Goal: Task Accomplishment & Management: Use online tool/utility

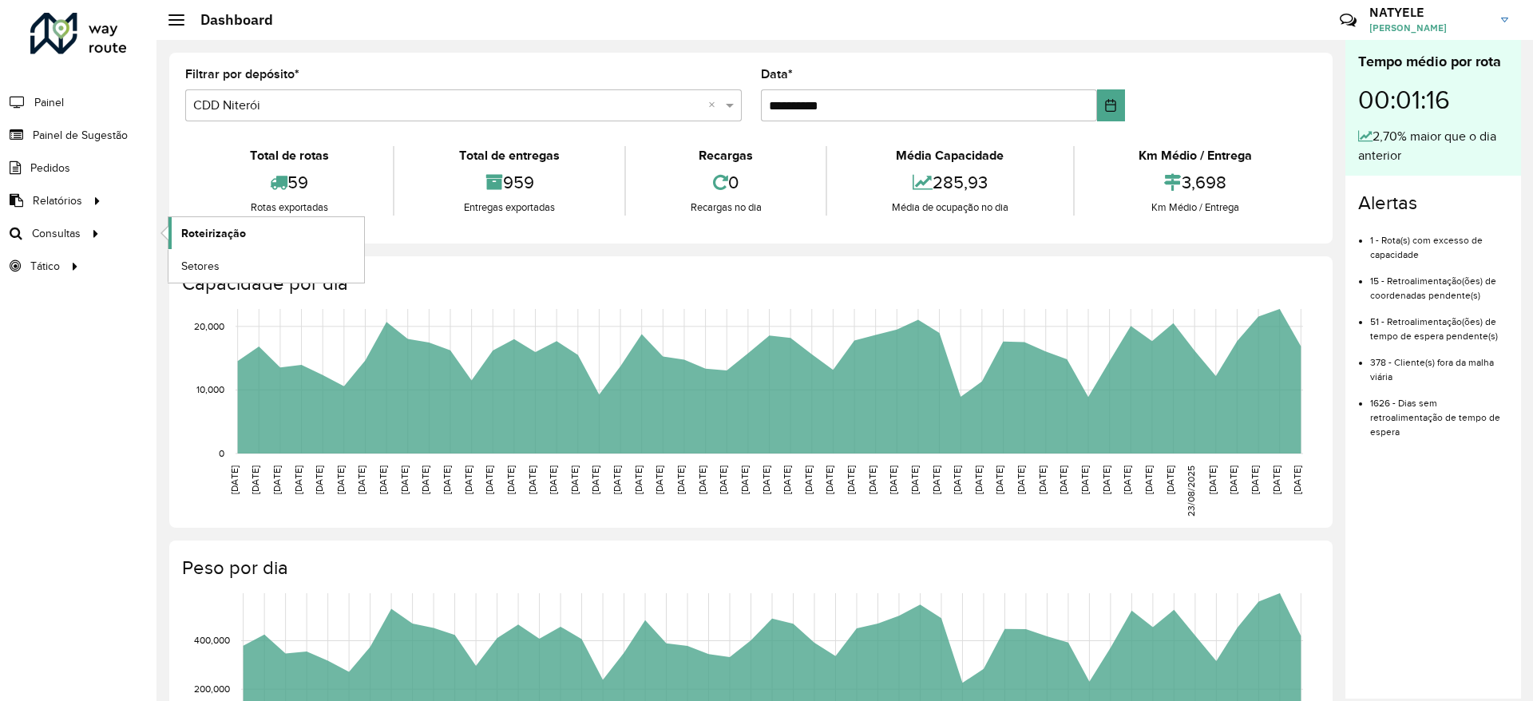
click at [210, 232] on span "Roteirização" at bounding box center [213, 233] width 65 height 17
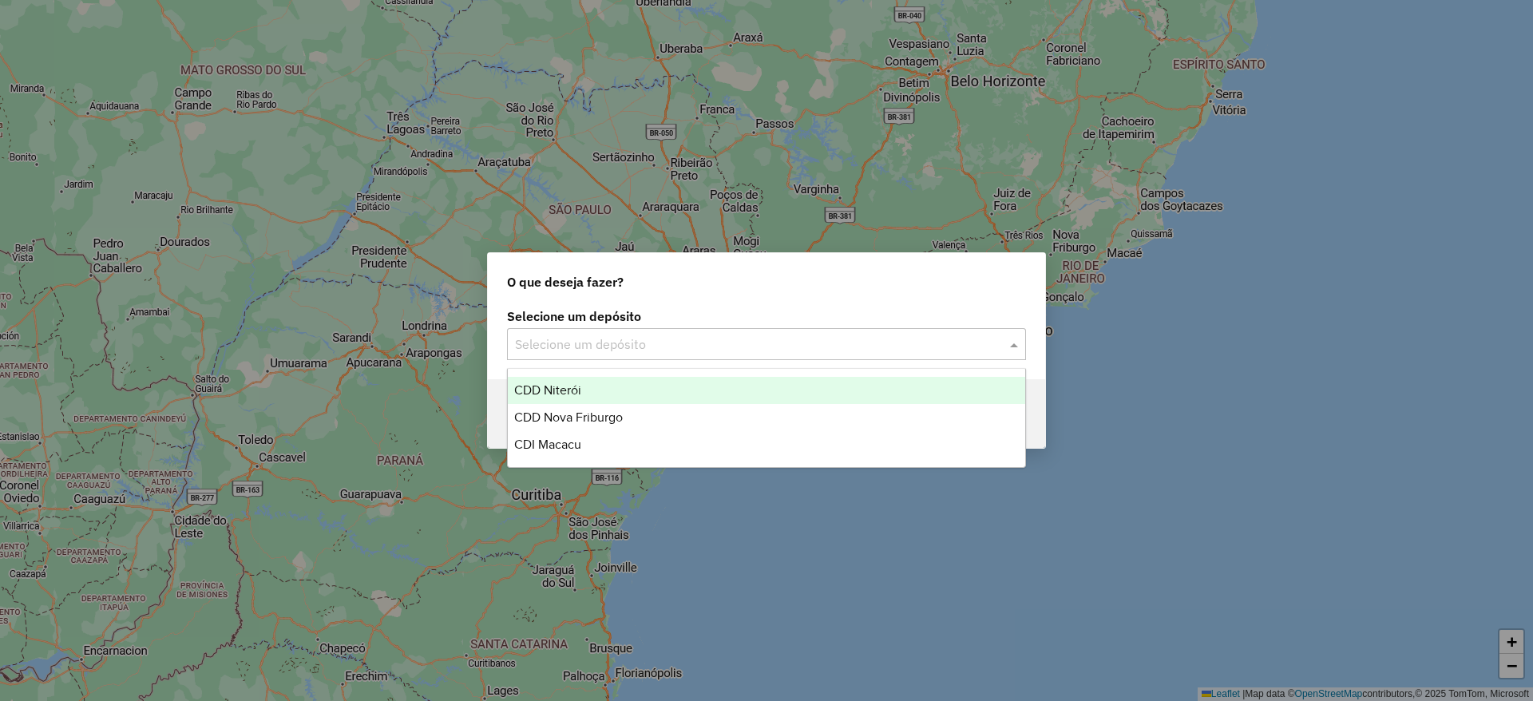
click at [961, 331] on div "Selecione um depósito" at bounding box center [766, 344] width 519 height 32
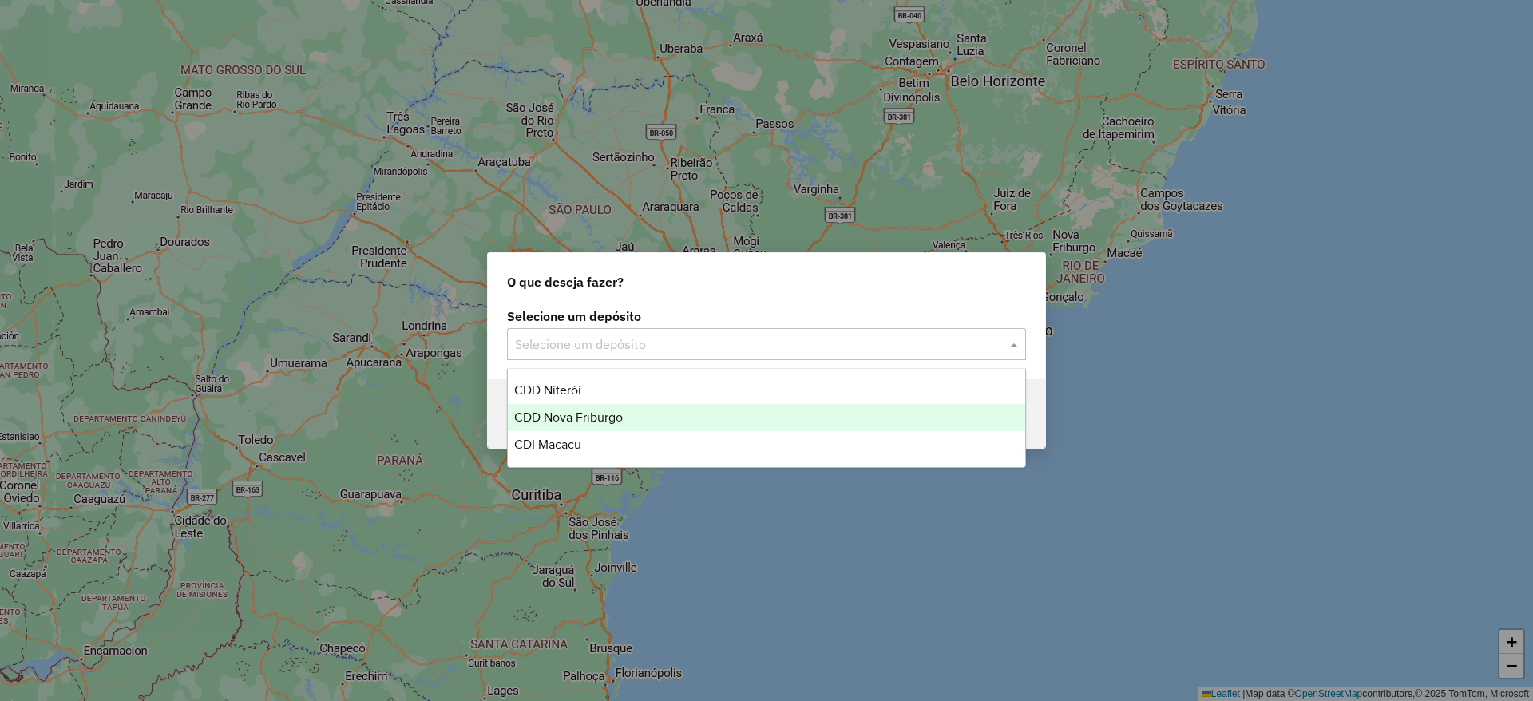
click at [628, 410] on div "CDD Nova Friburgo" at bounding box center [766, 417] width 517 height 27
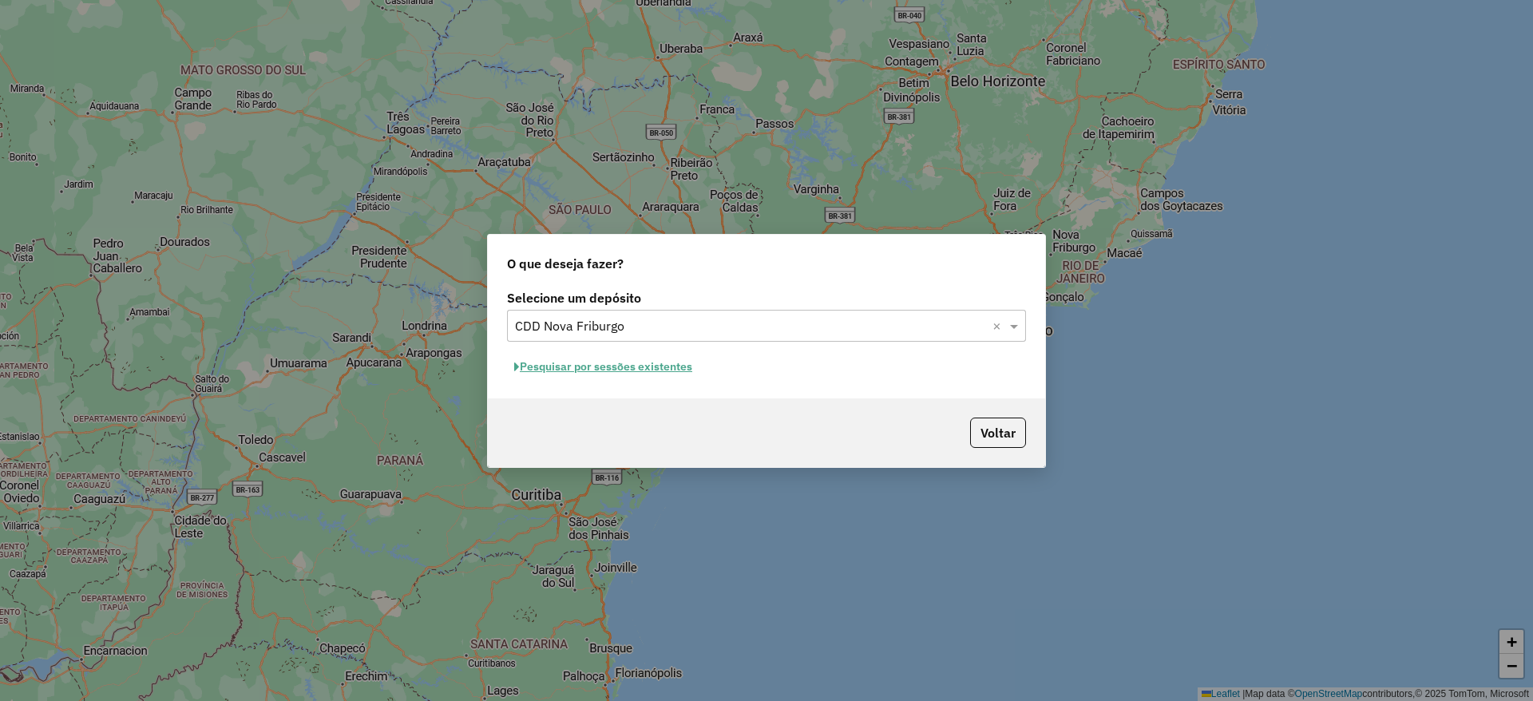
click at [631, 363] on button "Pesquisar por sessões existentes" at bounding box center [603, 367] width 192 height 25
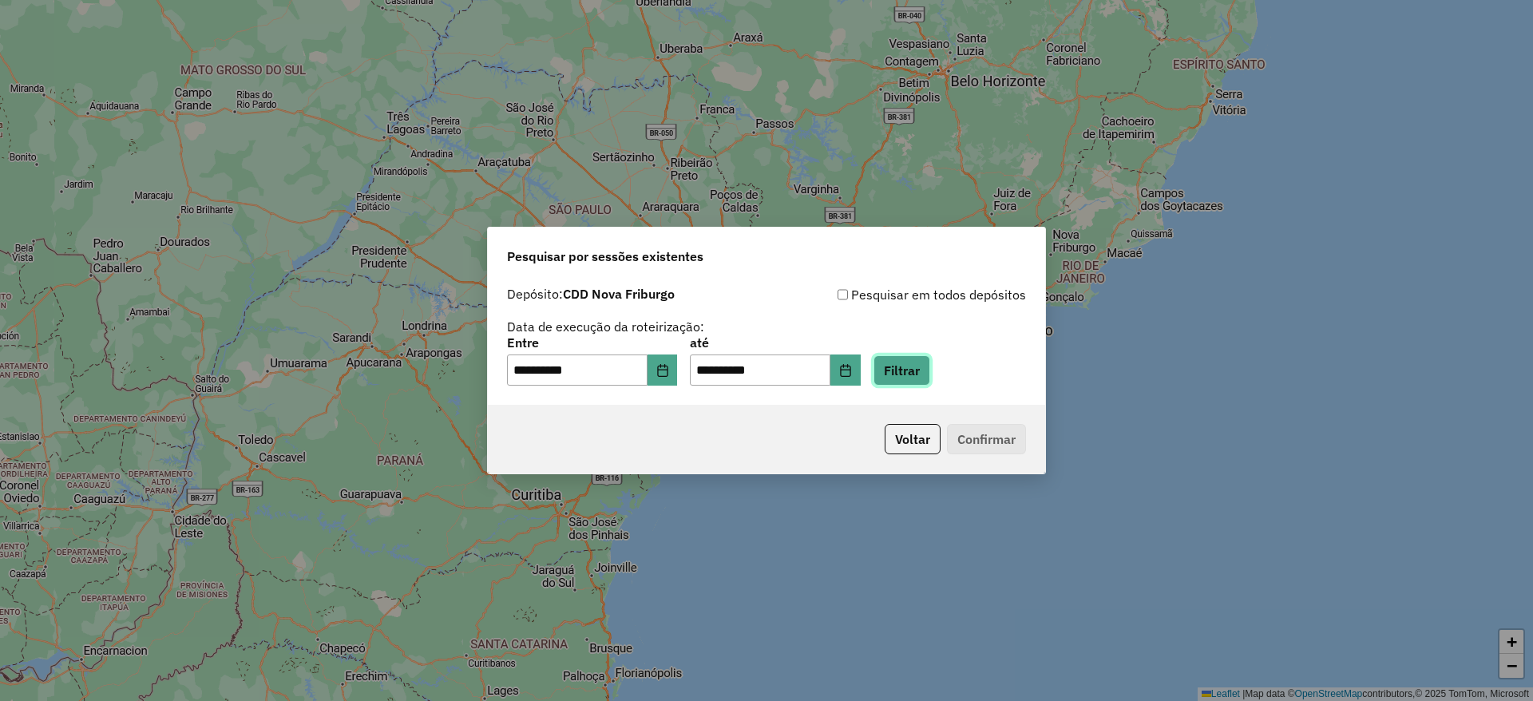
click at [912, 372] on button "Filtrar" at bounding box center [902, 370] width 57 height 30
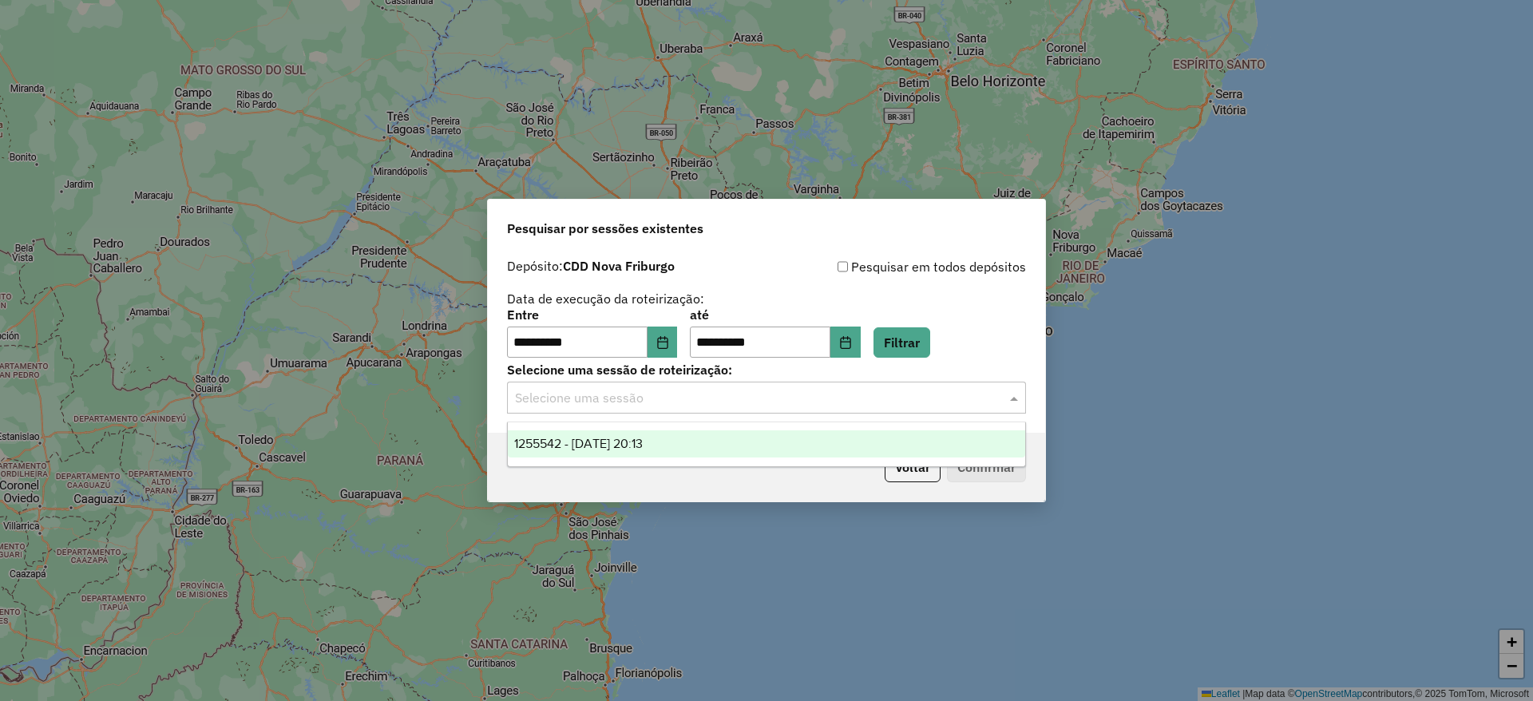
click at [647, 400] on input "text" at bounding box center [750, 398] width 471 height 19
click at [639, 441] on span "1255542 - [DATE] 20:13" at bounding box center [578, 444] width 129 height 14
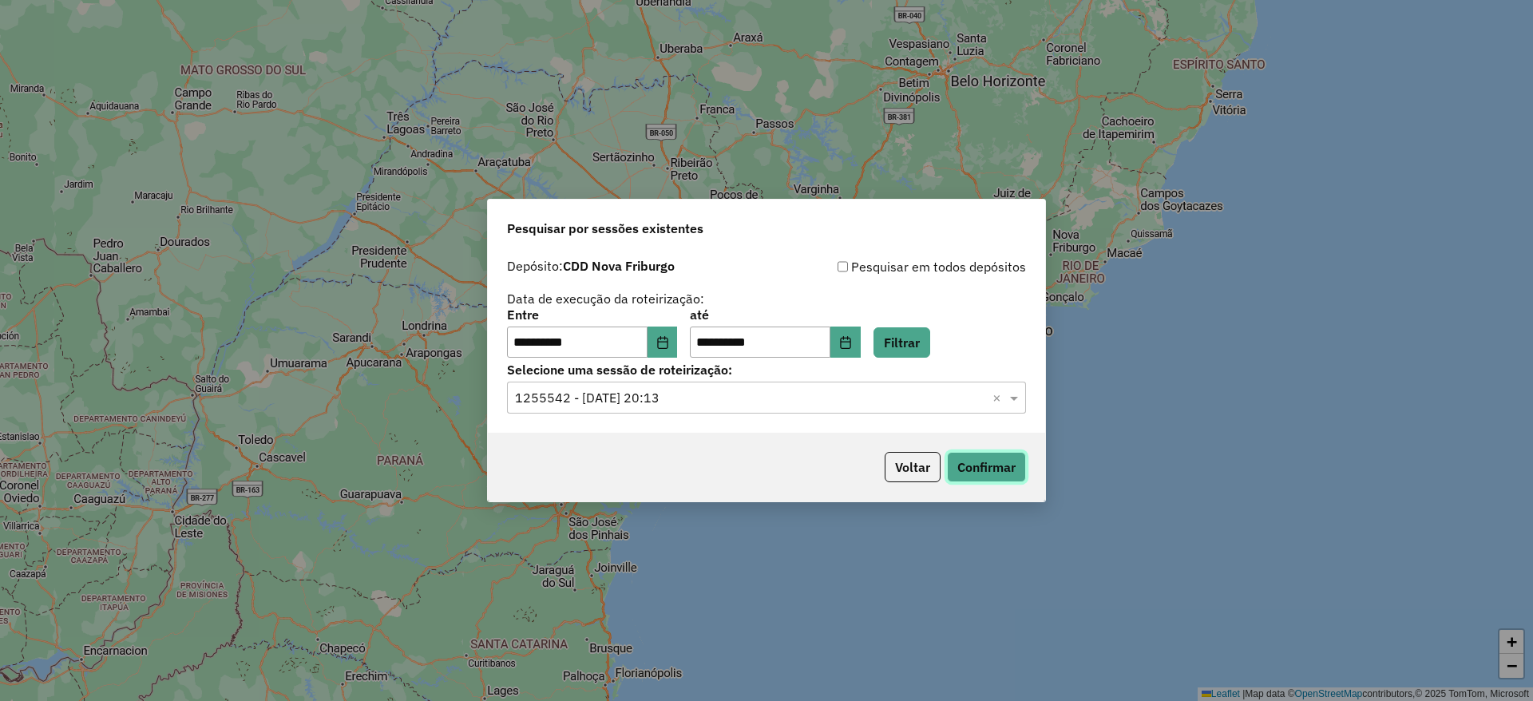
click at [993, 478] on button "Confirmar" at bounding box center [986, 467] width 79 height 30
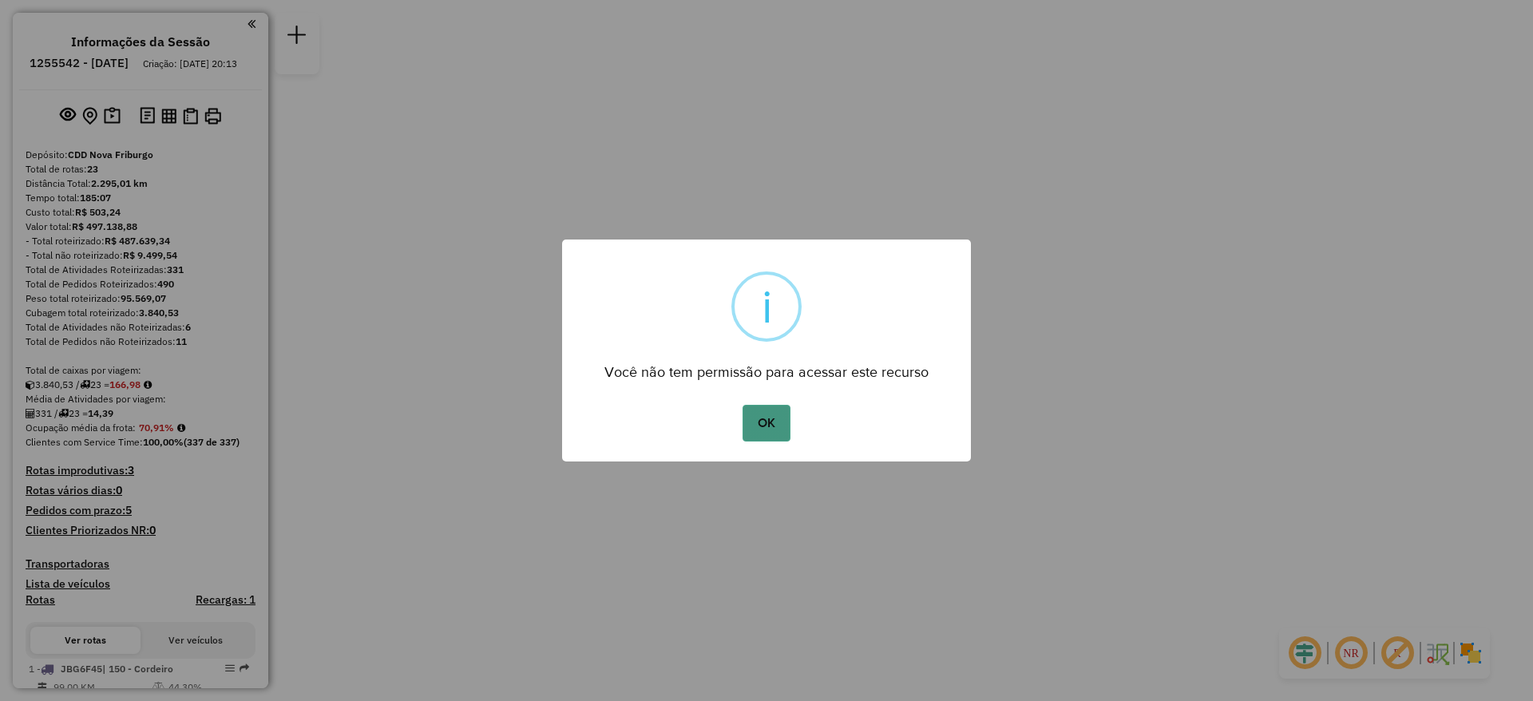
click at [777, 425] on button "OK" at bounding box center [766, 423] width 47 height 37
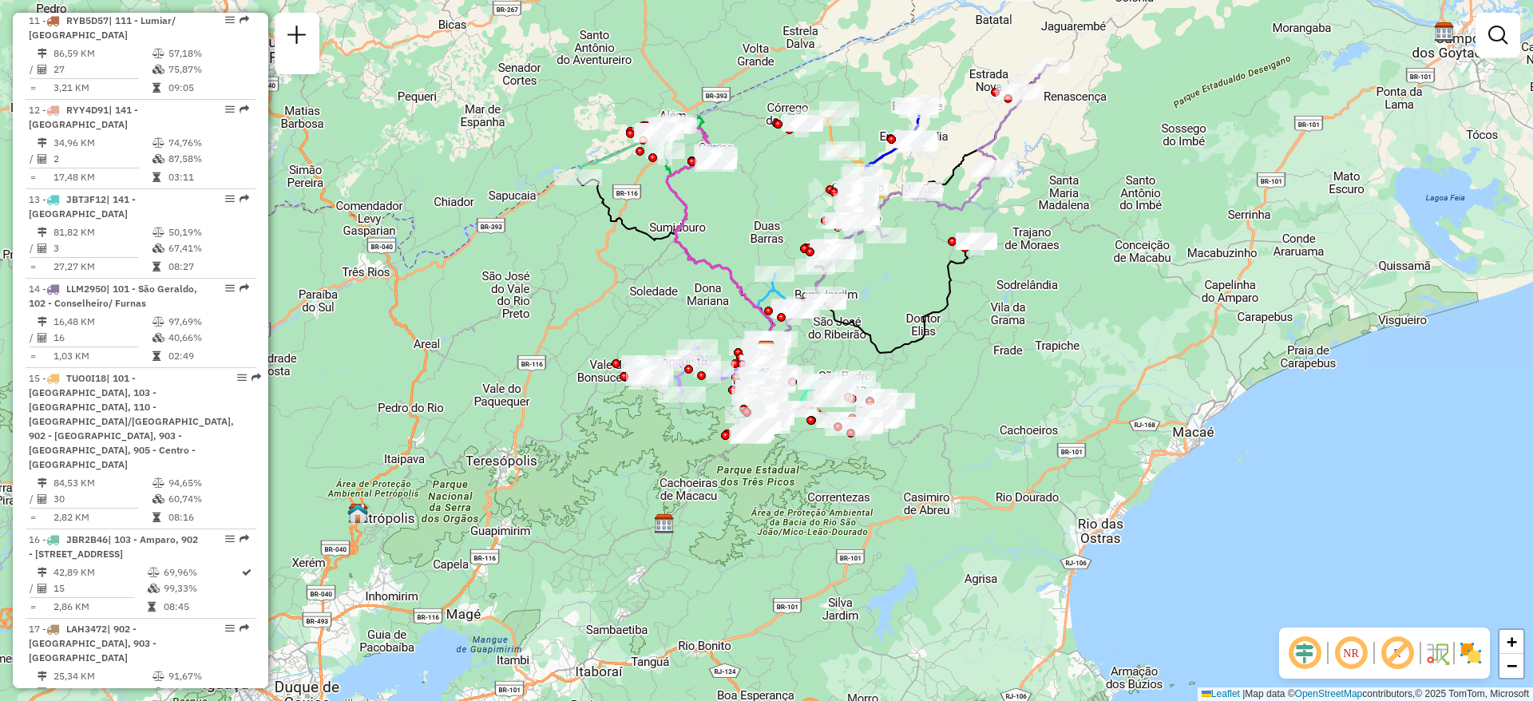
scroll to position [1198, 0]
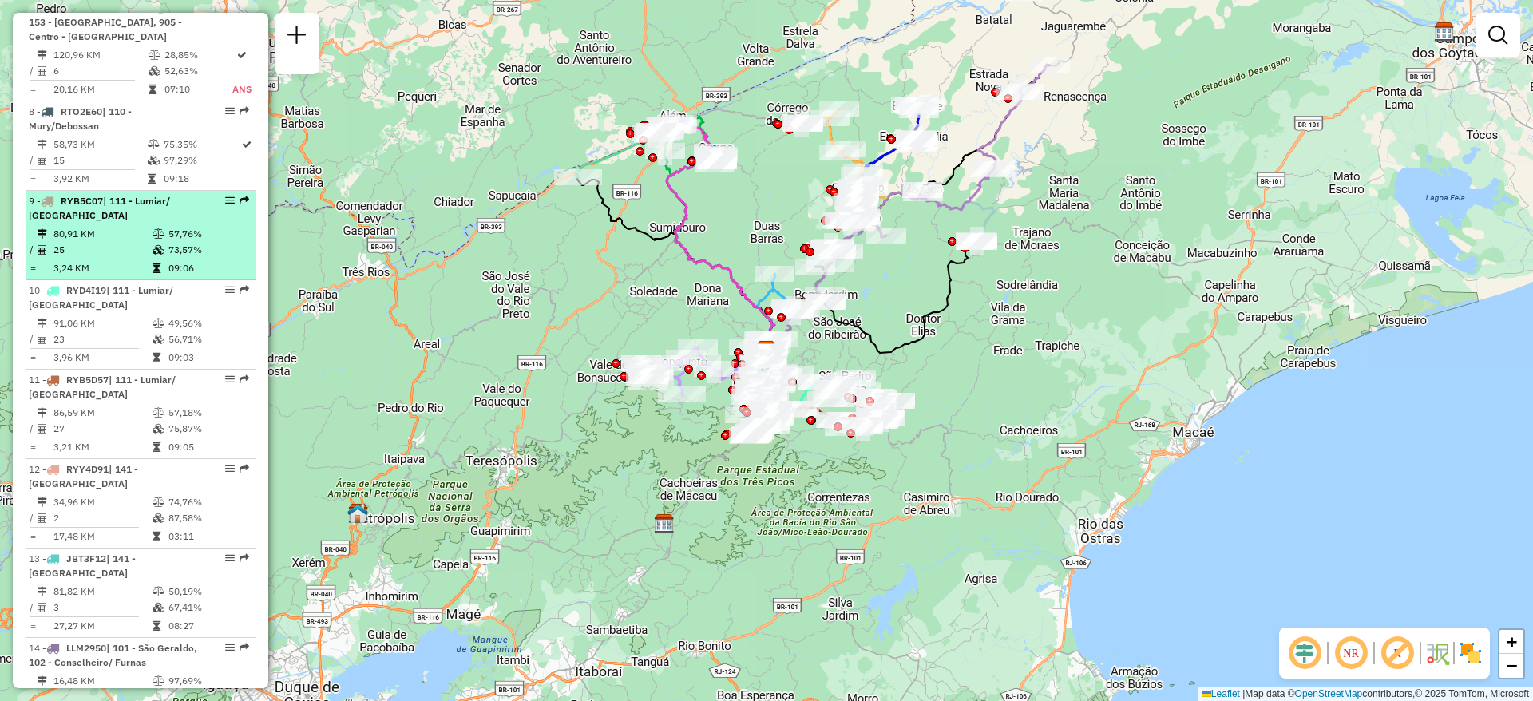
click at [140, 226] on td "80,91 KM" at bounding box center [102, 234] width 99 height 16
select select "**********"
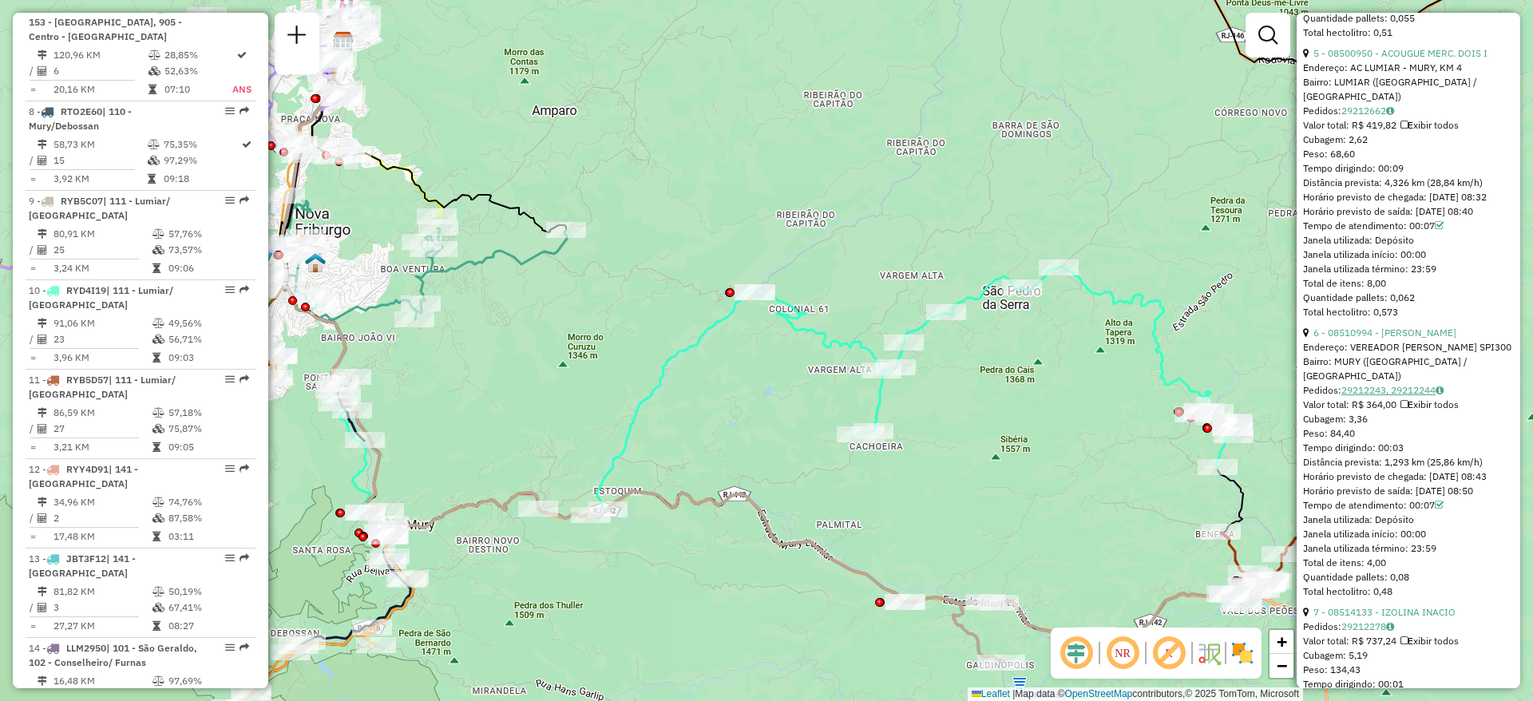
scroll to position [2036, 0]
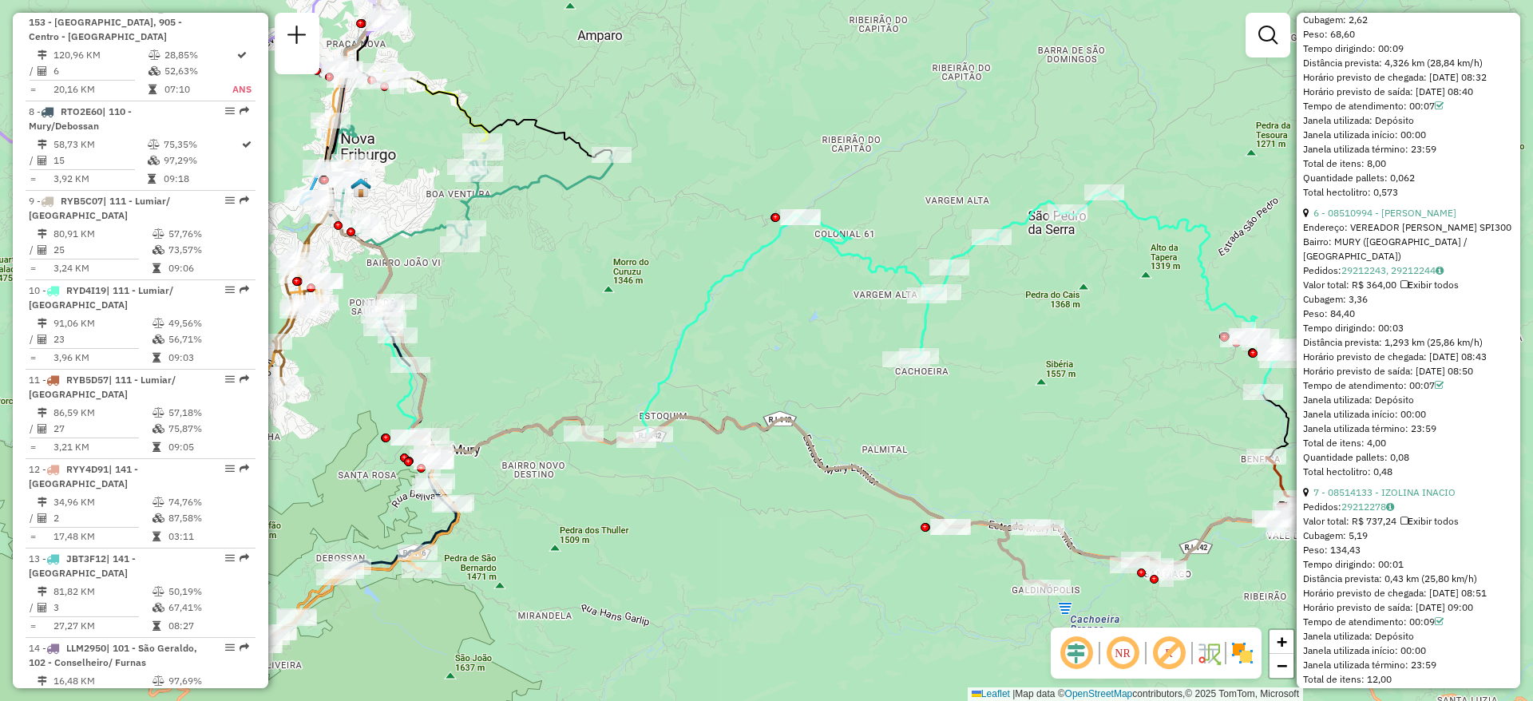
drag, startPoint x: 1018, startPoint y: 176, endPoint x: 1064, endPoint y: 101, distance: 87.8
click at [1064, 101] on div "Janela de atendimento Grade de atendimento Capacidade Transportadoras Veículos …" at bounding box center [766, 350] width 1533 height 701
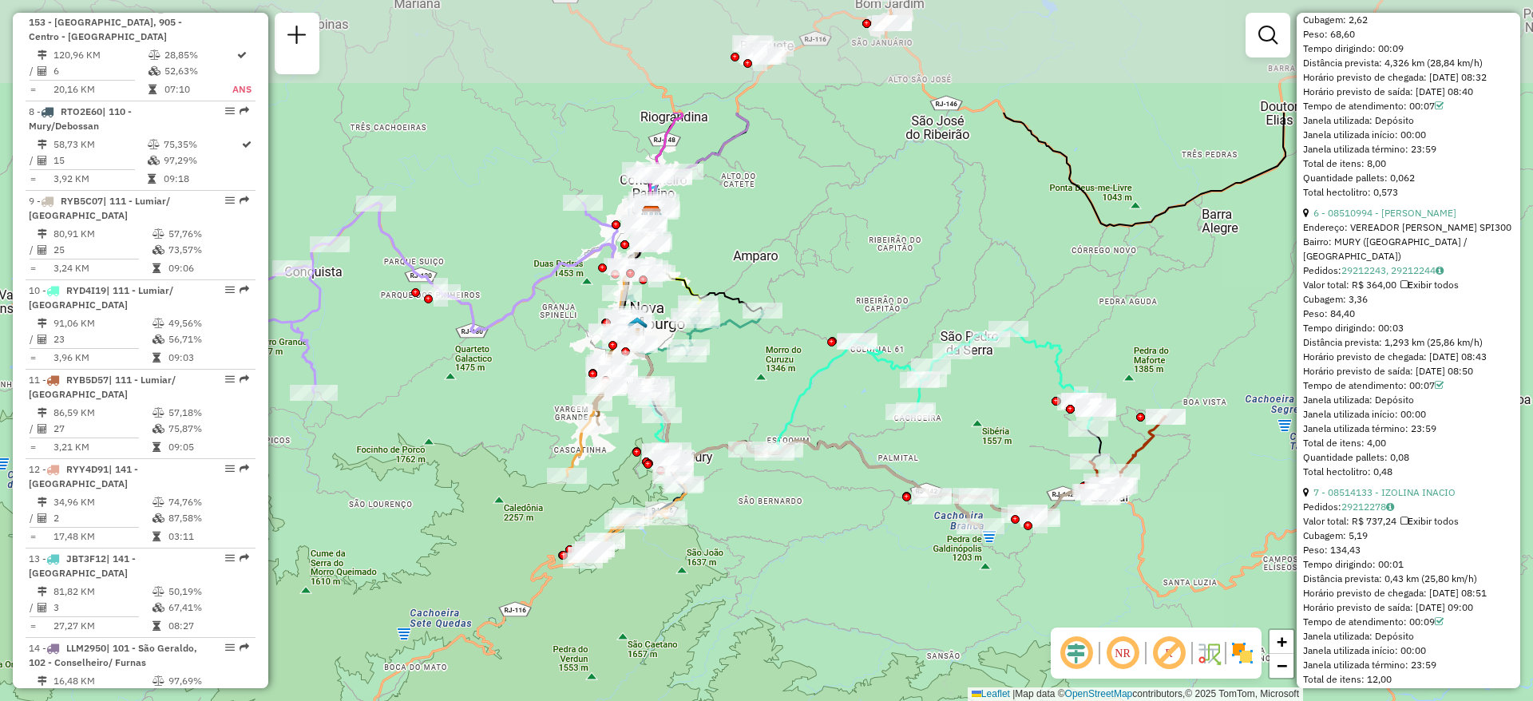
drag, startPoint x: 989, startPoint y: 90, endPoint x: 914, endPoint y: 273, distance: 197.7
click at [914, 273] on div "Janela de atendimento Grade de atendimento Capacidade Transportadoras Veículos …" at bounding box center [766, 350] width 1533 height 701
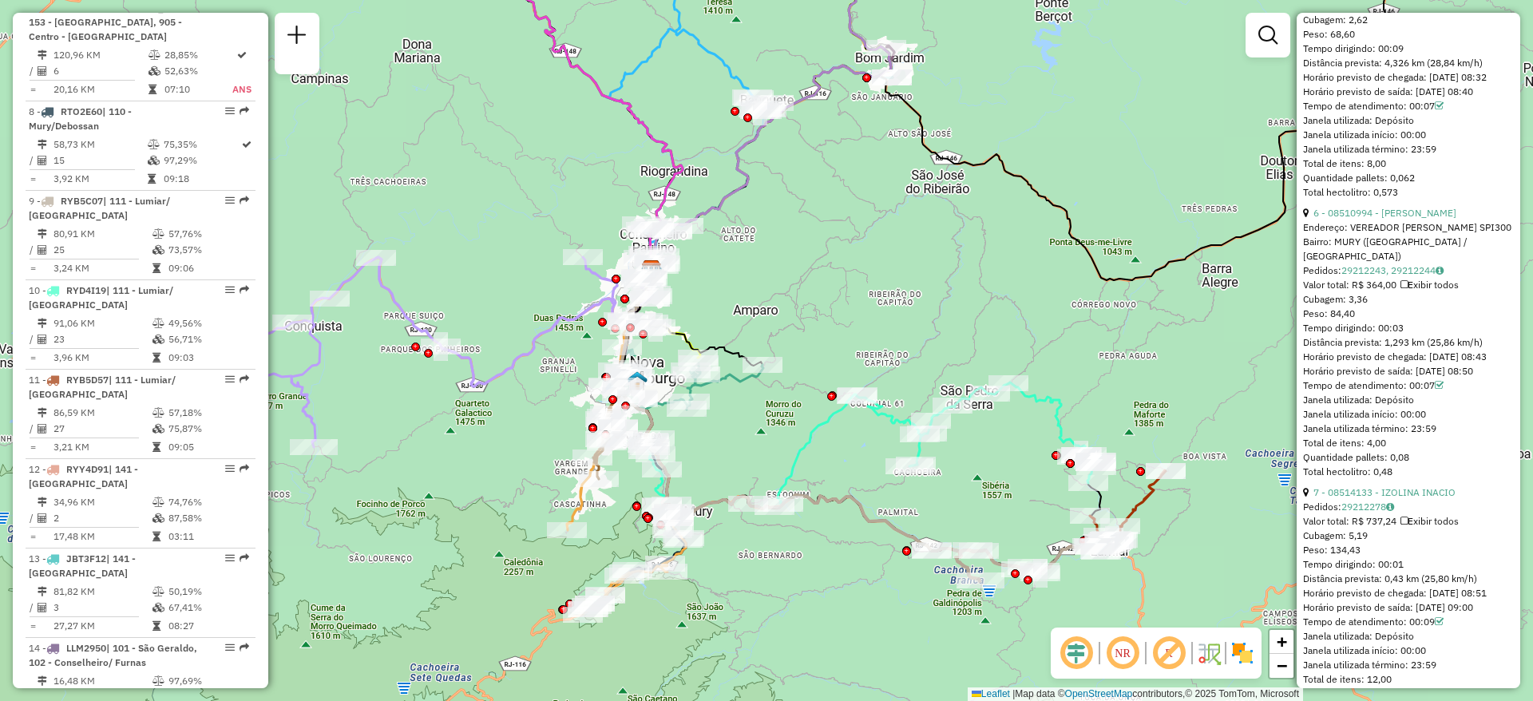
drag, startPoint x: 877, startPoint y: 156, endPoint x: 877, endPoint y: 210, distance: 54.3
click at [877, 210] on div "Janela de atendimento Grade de atendimento Capacidade Transportadoras Veículos …" at bounding box center [766, 350] width 1533 height 701
